Goal: Information Seeking & Learning: Learn about a topic

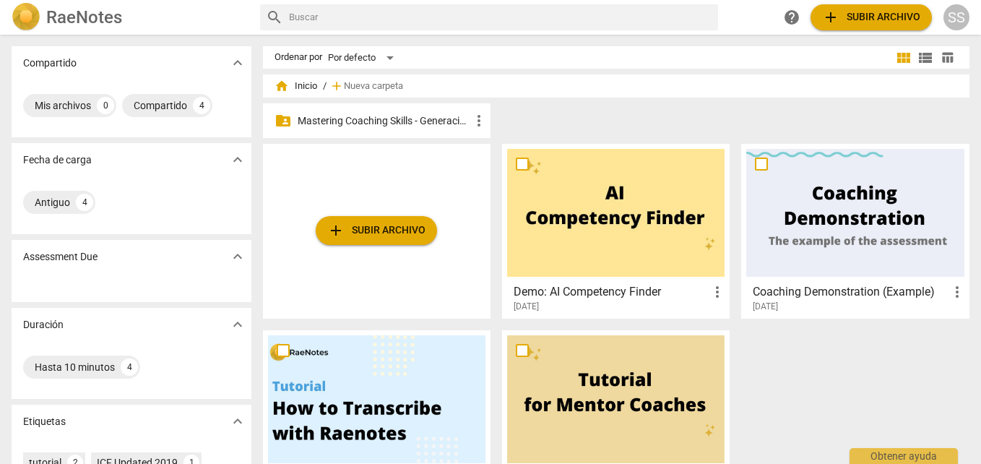
click at [395, 116] on p "Mastering Coaching Skills - Generación 32" at bounding box center [384, 120] width 173 height 15
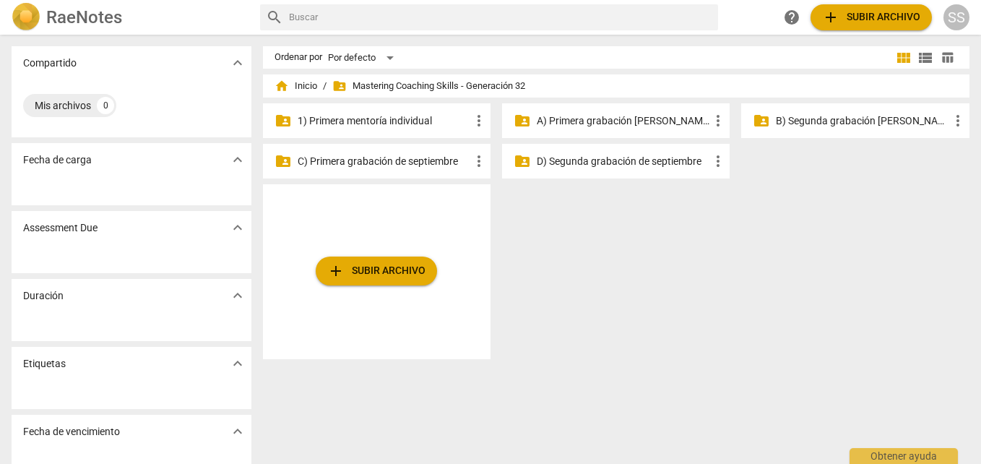
click at [407, 119] on p "1) Primera mentoría individual" at bounding box center [384, 120] width 173 height 15
click at [850, 120] on p "B) Segunda grabación de agosto" at bounding box center [862, 120] width 173 height 15
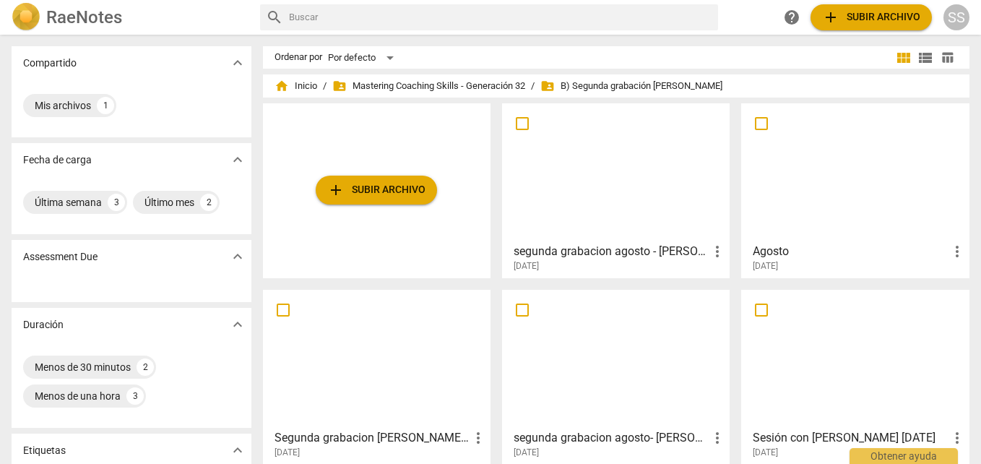
click at [647, 213] on div at bounding box center [615, 172] width 217 height 128
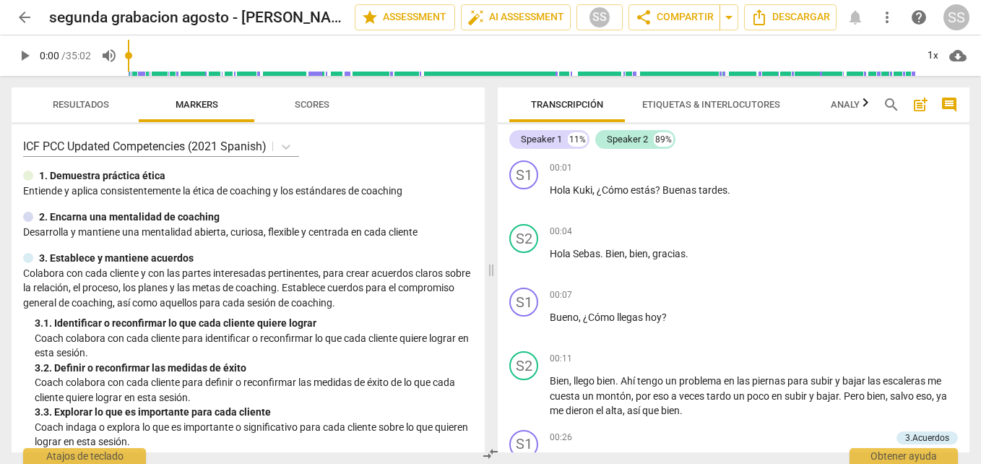
click at [966, 134] on div "Speaker 1 11% Speaker 2 89% S1 play_arrow pause 00:01 + Add competency keyboard…" at bounding box center [734, 288] width 472 height 328
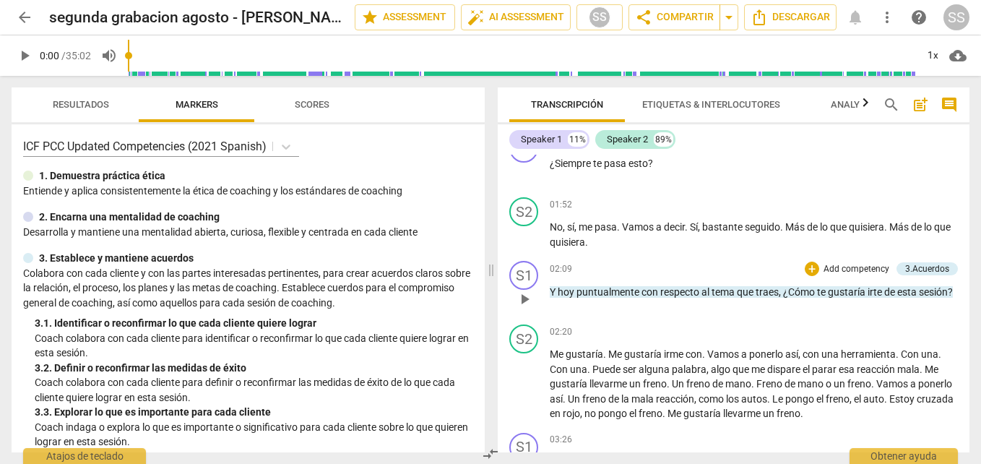
scroll to position [650, 0]
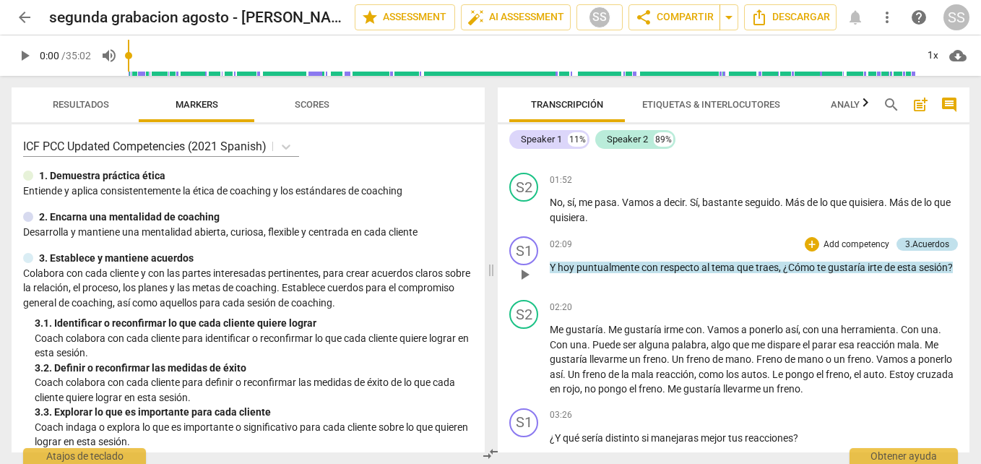
click at [928, 251] on div "3.Acuerdos" at bounding box center [927, 244] width 44 height 13
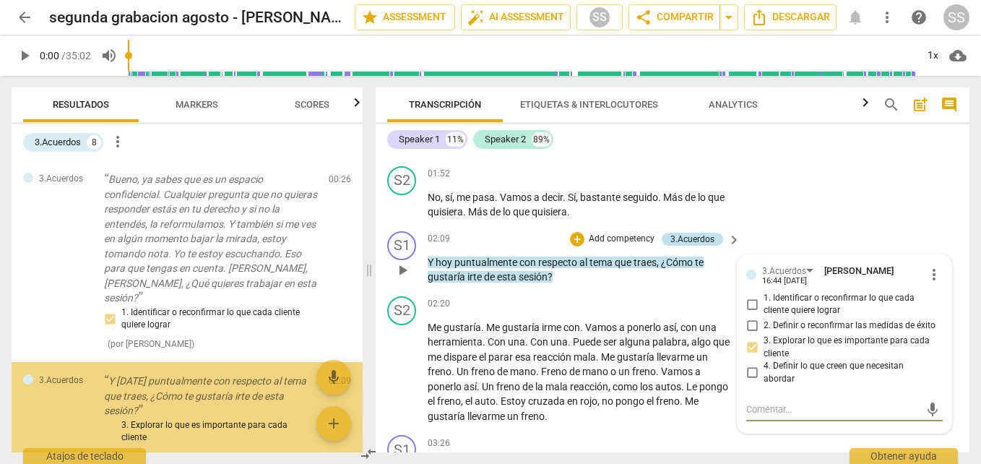
scroll to position [33, 0]
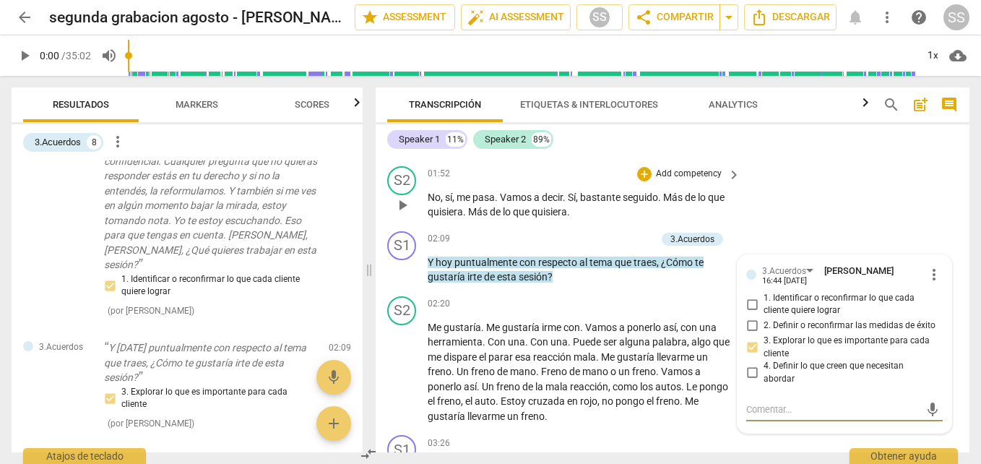
click at [821, 225] on div "S2 play_arrow pause 01:52 + Add competency keyboard_arrow_right No , sí , me pa…" at bounding box center [673, 192] width 594 height 65
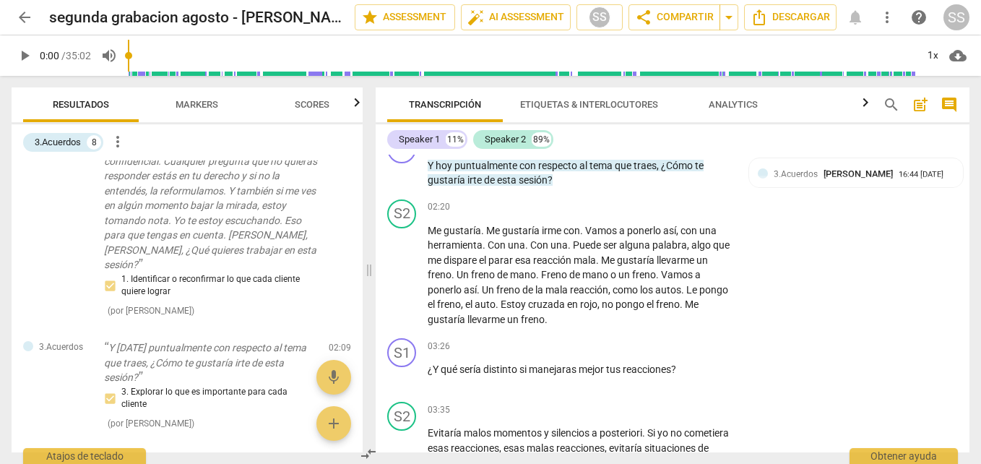
scroll to position [0, 0]
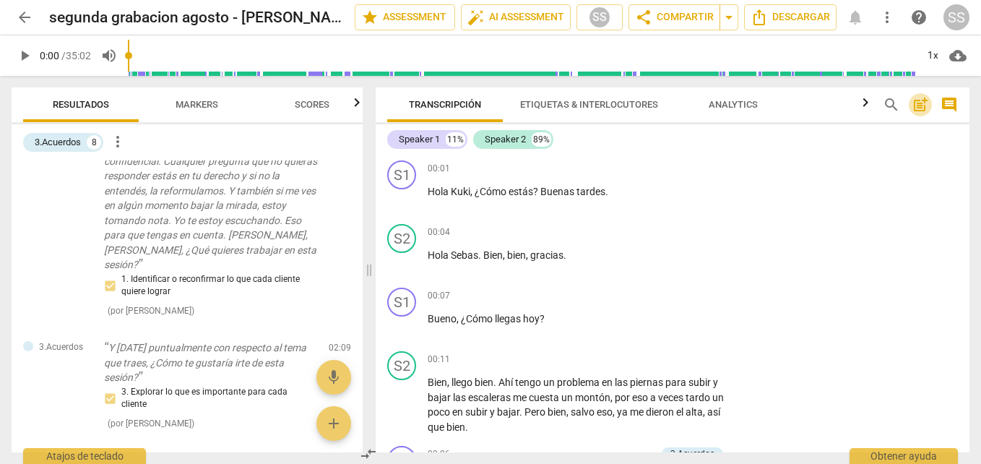
click at [917, 103] on span "post_add" at bounding box center [920, 104] width 17 height 17
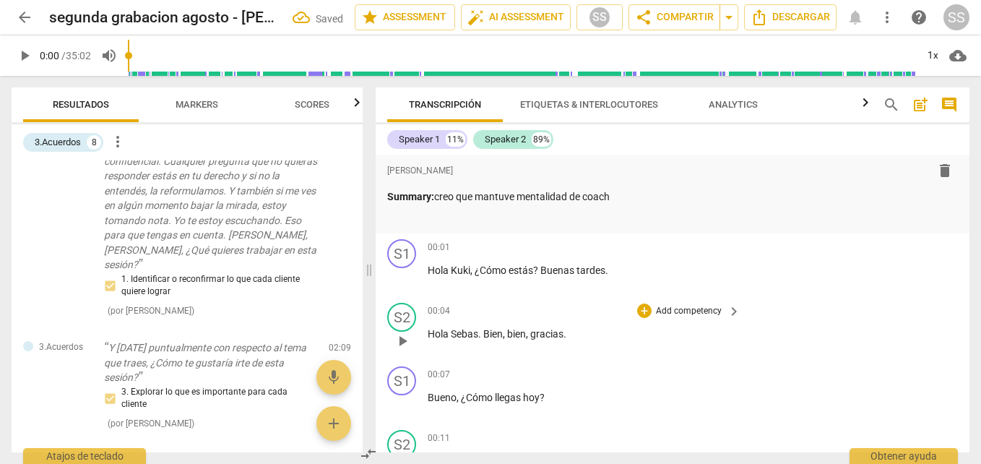
click at [826, 310] on div "S2 play_arrow pause 00:04 + Add competency keyboard_arrow_right Hola Sebas . Bi…" at bounding box center [673, 329] width 594 height 64
click at [902, 267] on div "S1 play_arrow pause 00:01 + Add competency keyboard_arrow_right Hola Kuki , ¿Có…" at bounding box center [673, 265] width 594 height 64
click at [854, 151] on div "Speaker 1 11% Speaker 2 89%" at bounding box center [672, 139] width 571 height 25
click at [845, 141] on div "Speaker 1 11% Speaker 2 89%" at bounding box center [672, 139] width 571 height 25
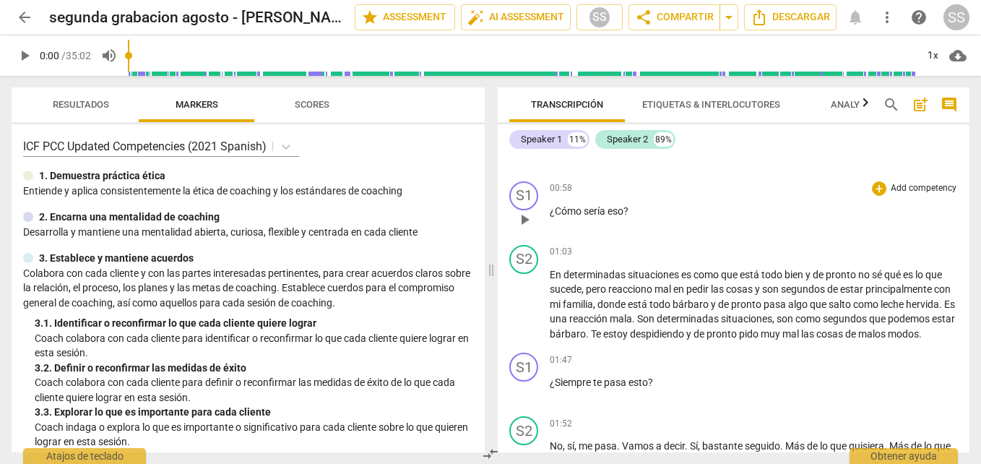
scroll to position [506, 0]
